Goal: Information Seeking & Learning: Learn about a topic

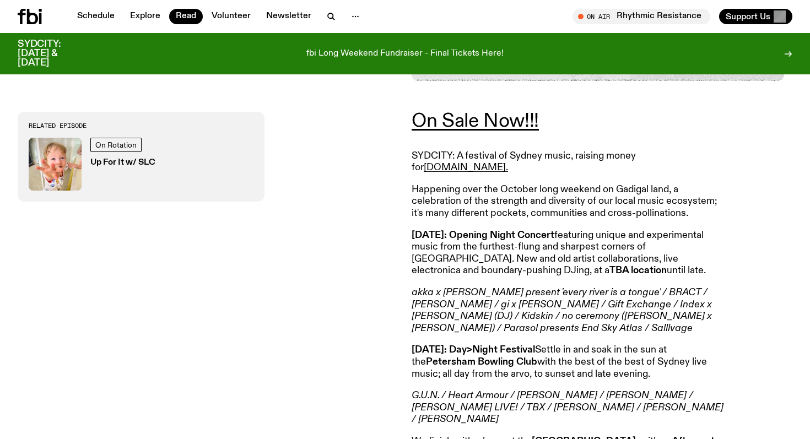
scroll to position [412, 0]
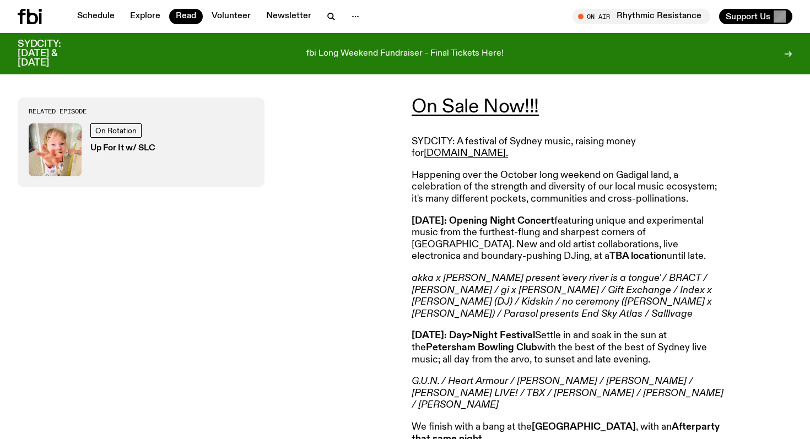
drag, startPoint x: 638, startPoint y: 244, endPoint x: 476, endPoint y: 228, distance: 162.7
click at [476, 228] on p "[DATE]: Opening Night Concert featuring unique and experimental music from the …" at bounding box center [570, 238] width 317 height 47
click at [634, 246] on p "[DATE]: Opening Night Concert featuring unique and experimental music from the …" at bounding box center [570, 238] width 317 height 47
drag, startPoint x: 640, startPoint y: 241, endPoint x: 495, endPoint y: 235, distance: 145.1
click at [495, 235] on p "[DATE]: Opening Night Concert featuring unique and experimental music from the …" at bounding box center [570, 238] width 317 height 47
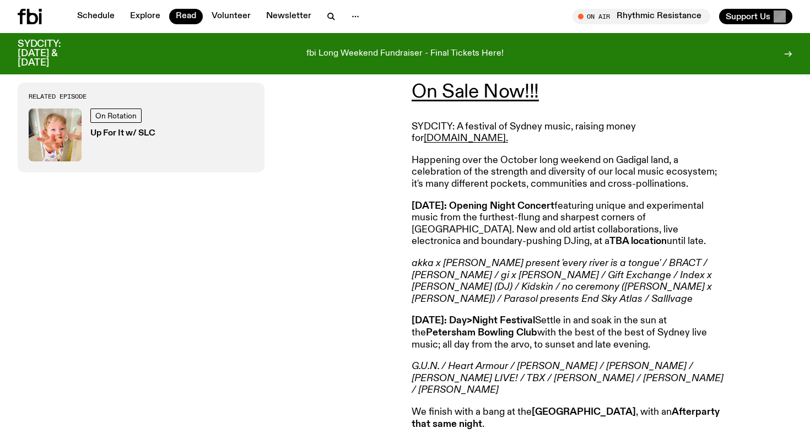
scroll to position [435, 0]
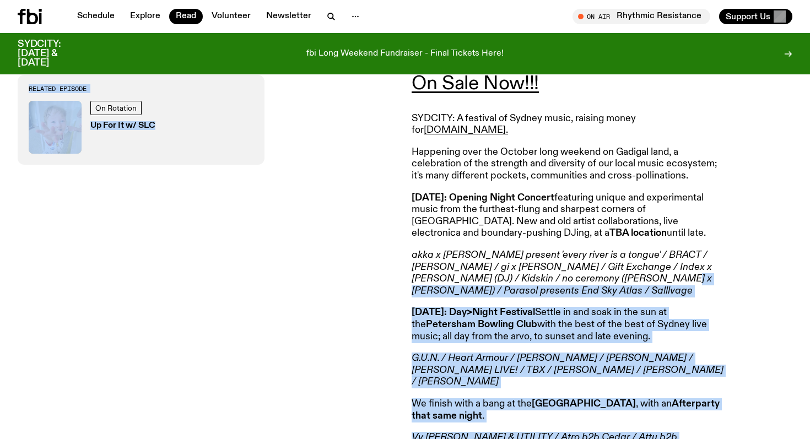
drag, startPoint x: 565, startPoint y: 273, endPoint x: 393, endPoint y: 255, distance: 172.3
click at [393, 255] on div "On Sale Now!!! SYDCITY: A festival of Sydney music, raising money for [DOMAIN_N…" at bounding box center [405, 355] width 810 height 622
click at [549, 280] on p "akka x [PERSON_NAME] present 'every river is a tongue' / BRACT / [PERSON_NAME] …" at bounding box center [570, 273] width 317 height 47
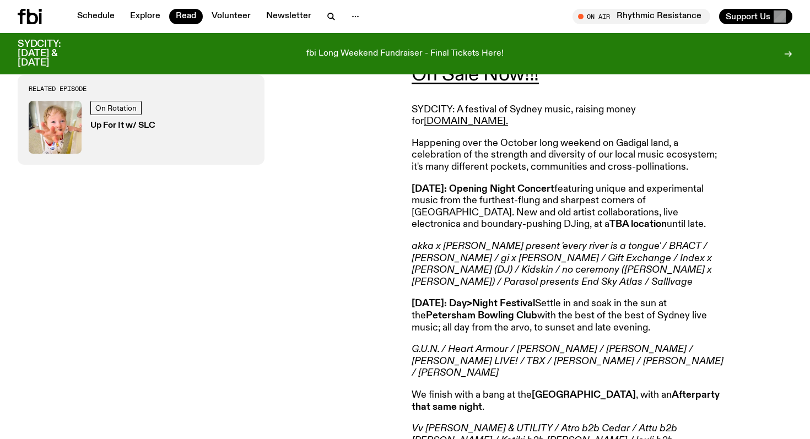
click at [527, 184] on strong "[DATE]: Opening Night Concert" at bounding box center [483, 189] width 143 height 10
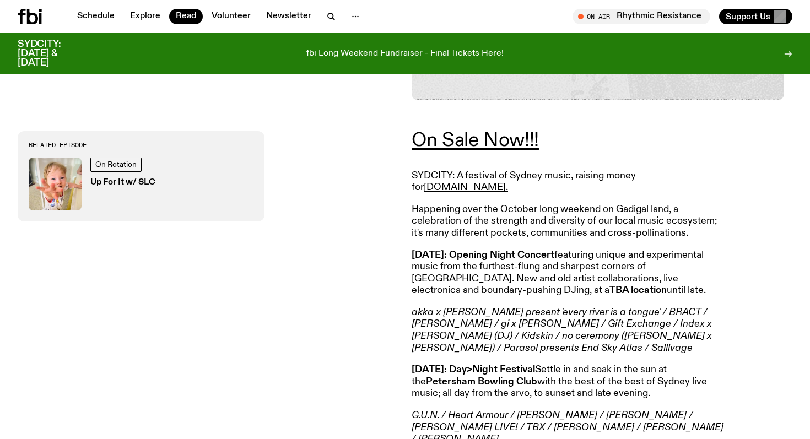
scroll to position [377, 0]
drag, startPoint x: 570, startPoint y: 283, endPoint x: 658, endPoint y: 276, distance: 88.5
click at [659, 276] on p "[DATE]: Opening Night Concert featuring unique and experimental music from the …" at bounding box center [570, 273] width 317 height 47
click at [658, 276] on p "[DATE]: Opening Night Concert featuring unique and experimental music from the …" at bounding box center [570, 273] width 317 height 47
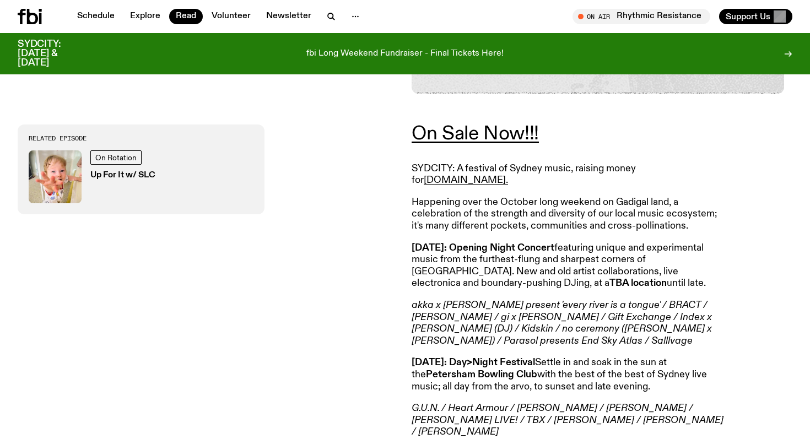
scroll to position [388, 0]
